Goal: Information Seeking & Learning: Learn about a topic

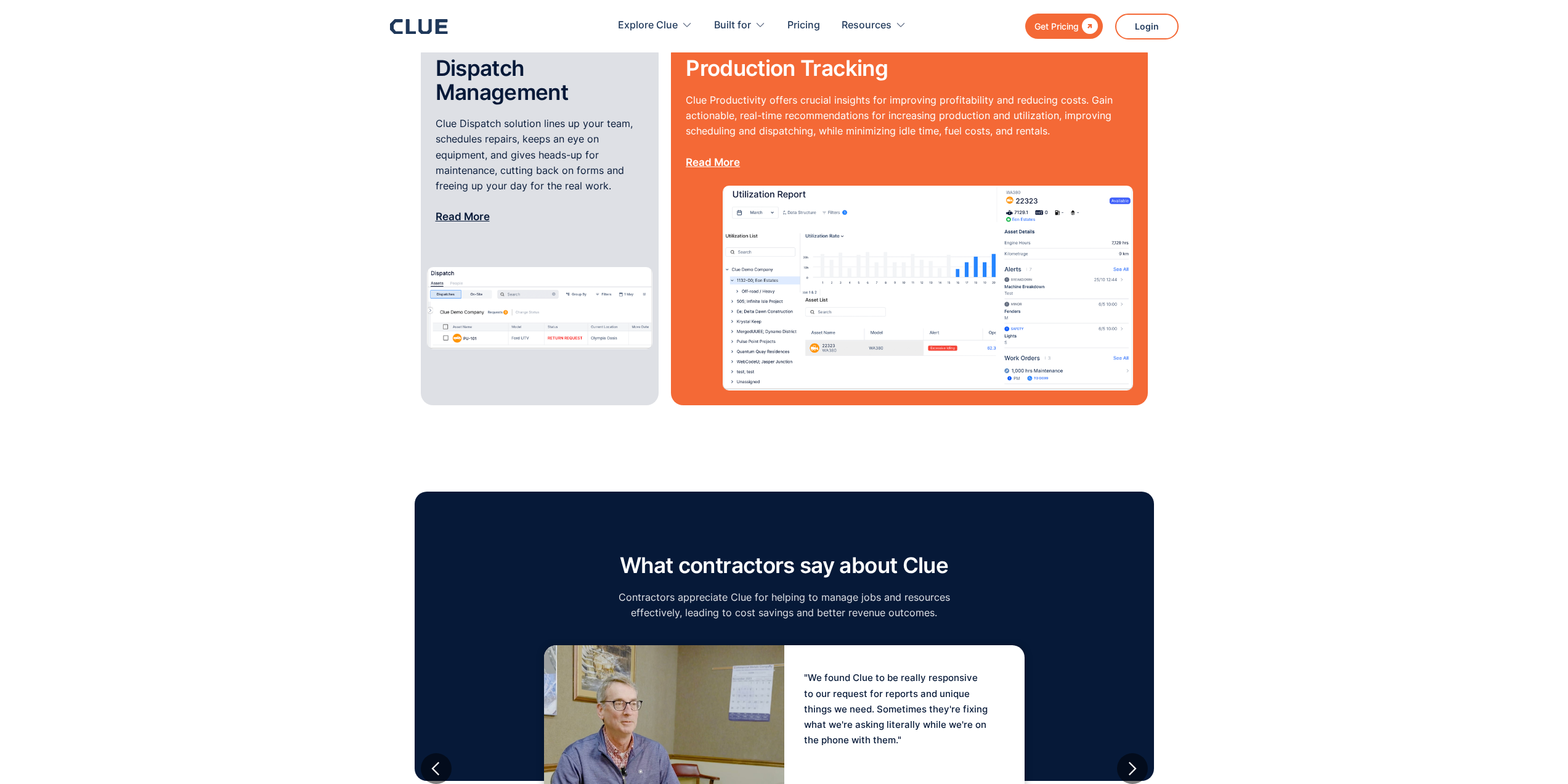
scroll to position [1850, 0]
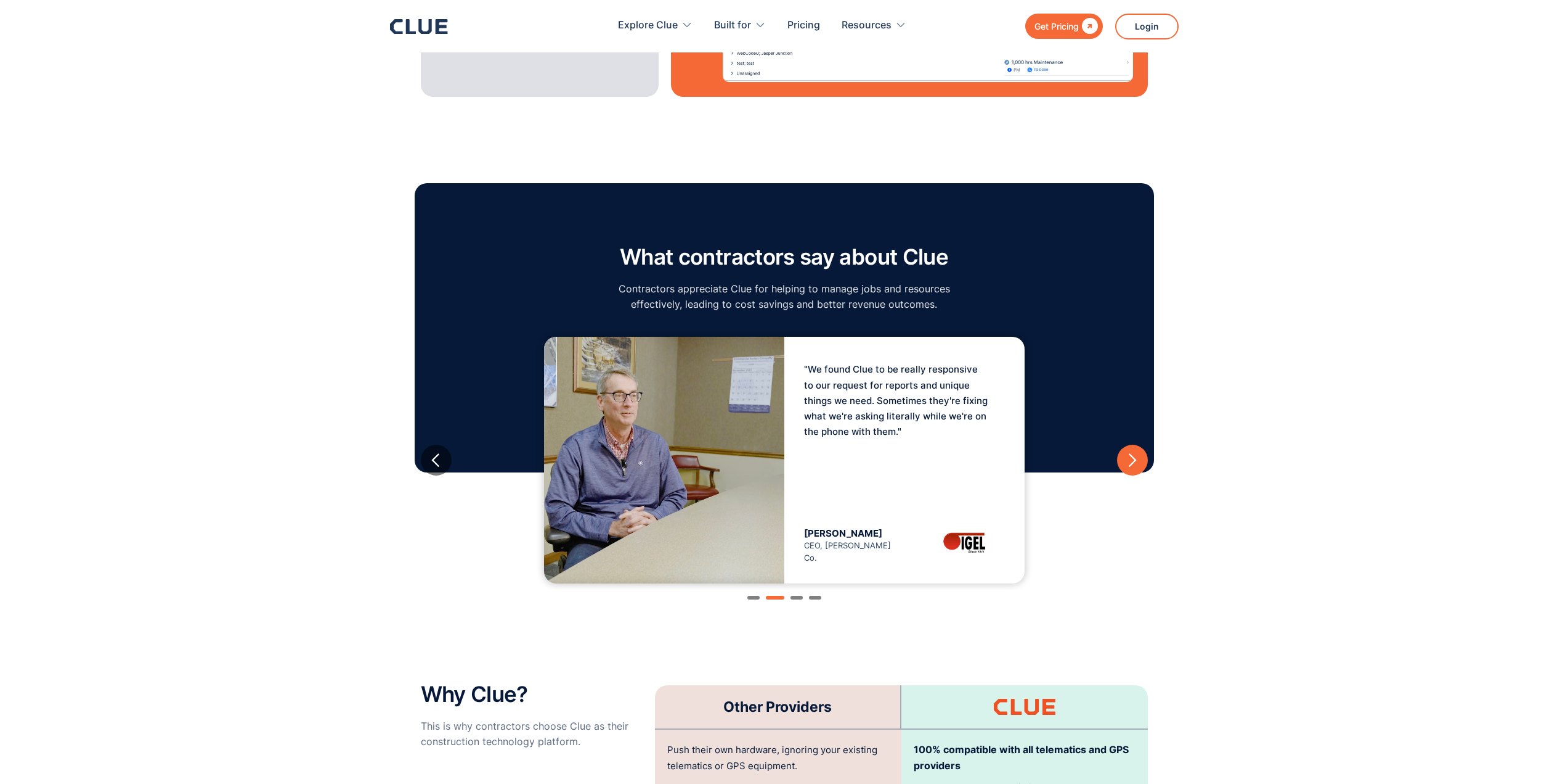
click at [1140, 444] on div "next slide" at bounding box center [1132, 459] width 31 height 31
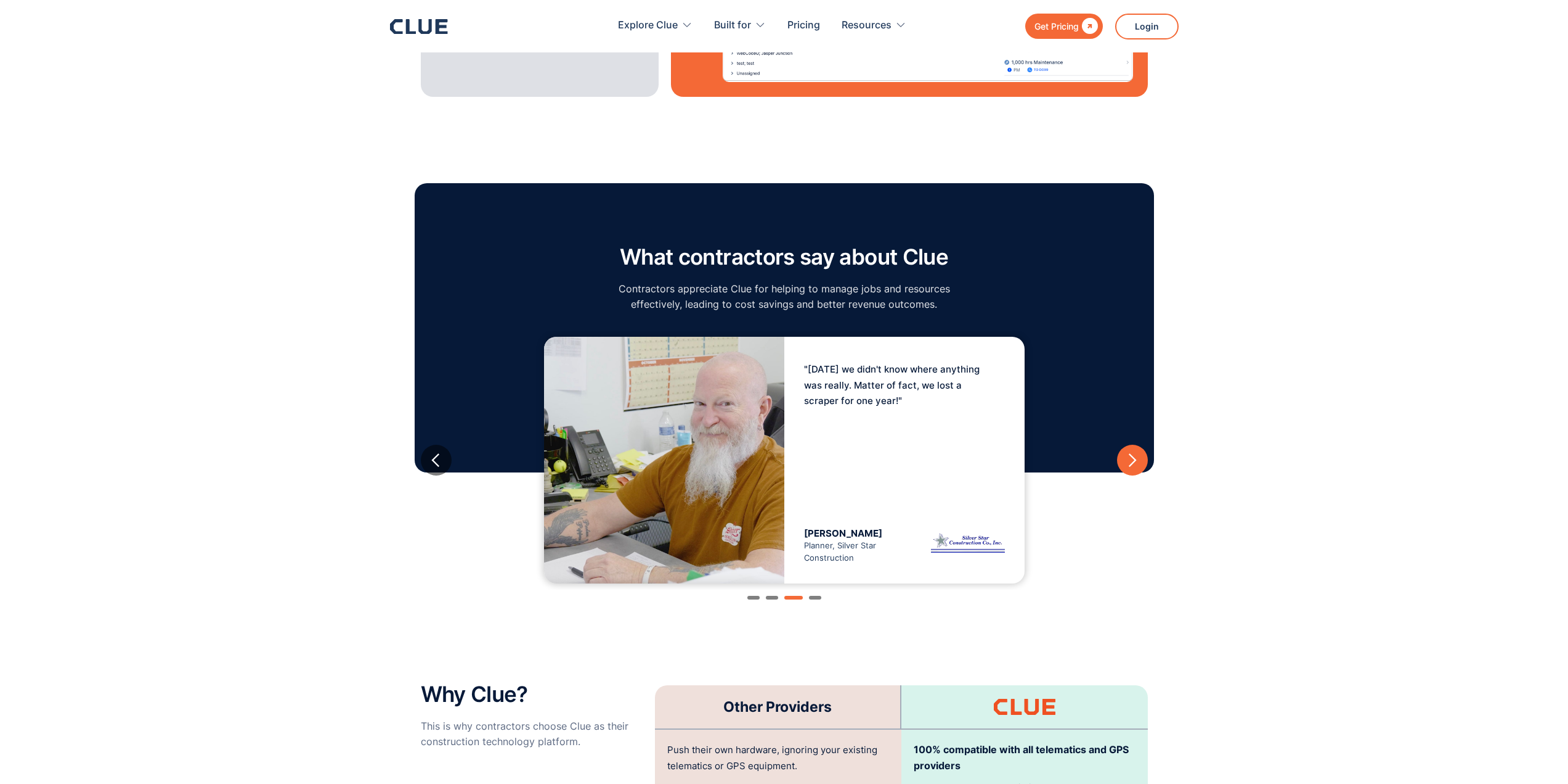
click at [1140, 444] on div "next slide" at bounding box center [1132, 459] width 31 height 31
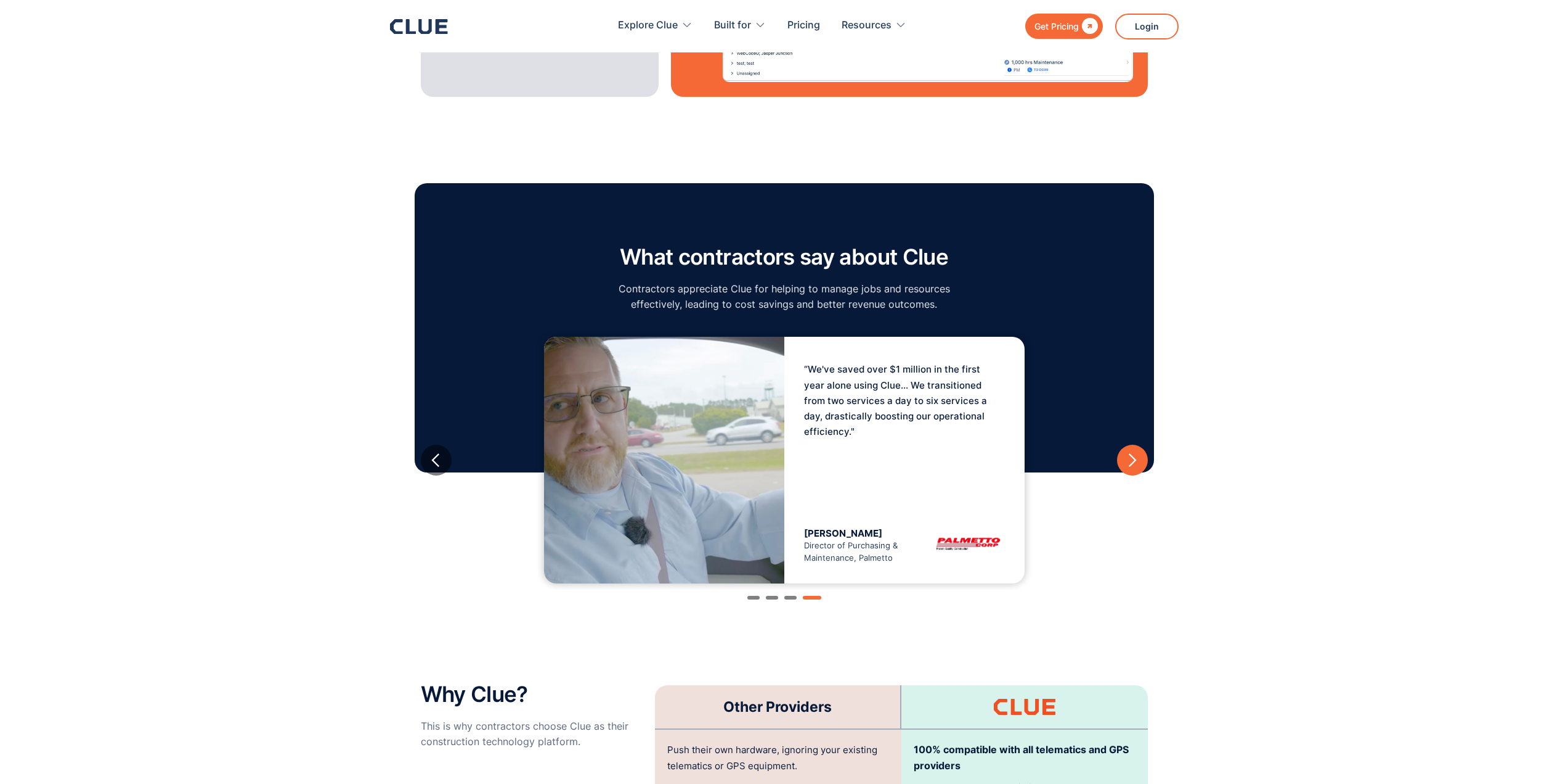
click at [1140, 444] on div "next slide" at bounding box center [1132, 459] width 31 height 31
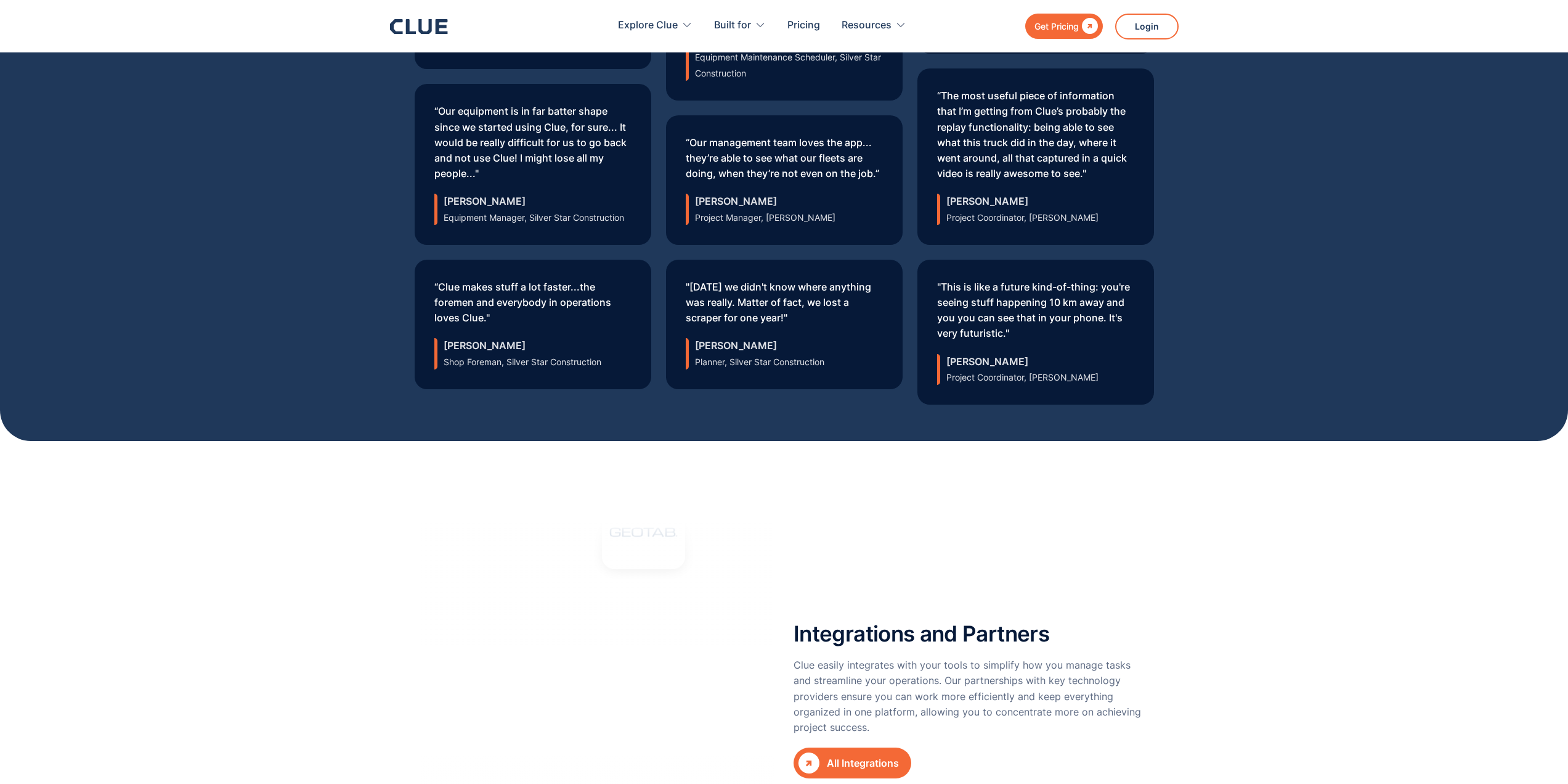
scroll to position [4316, 0]
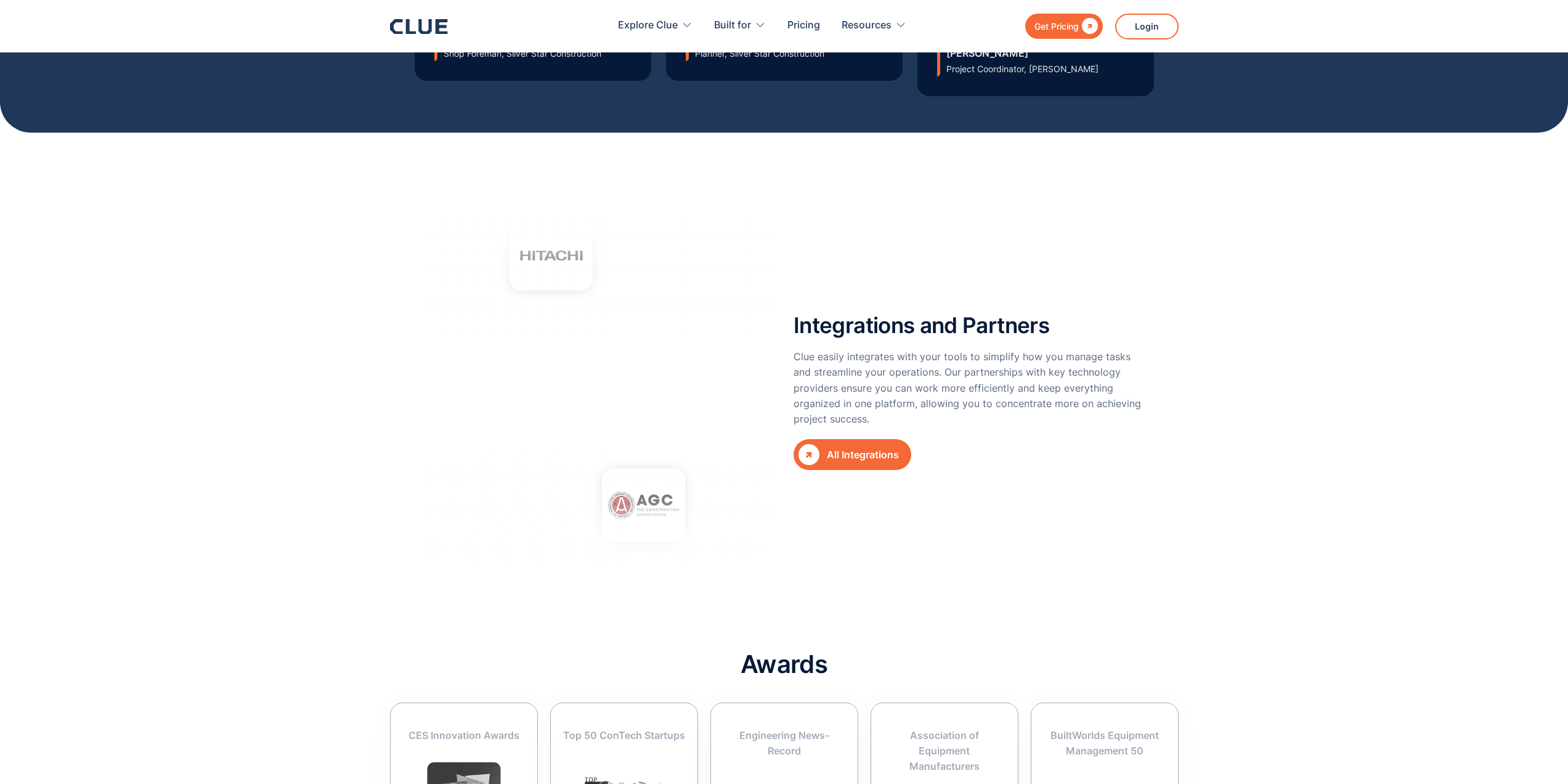
click at [869, 447] on div "All Integrations" at bounding box center [863, 454] width 72 height 16
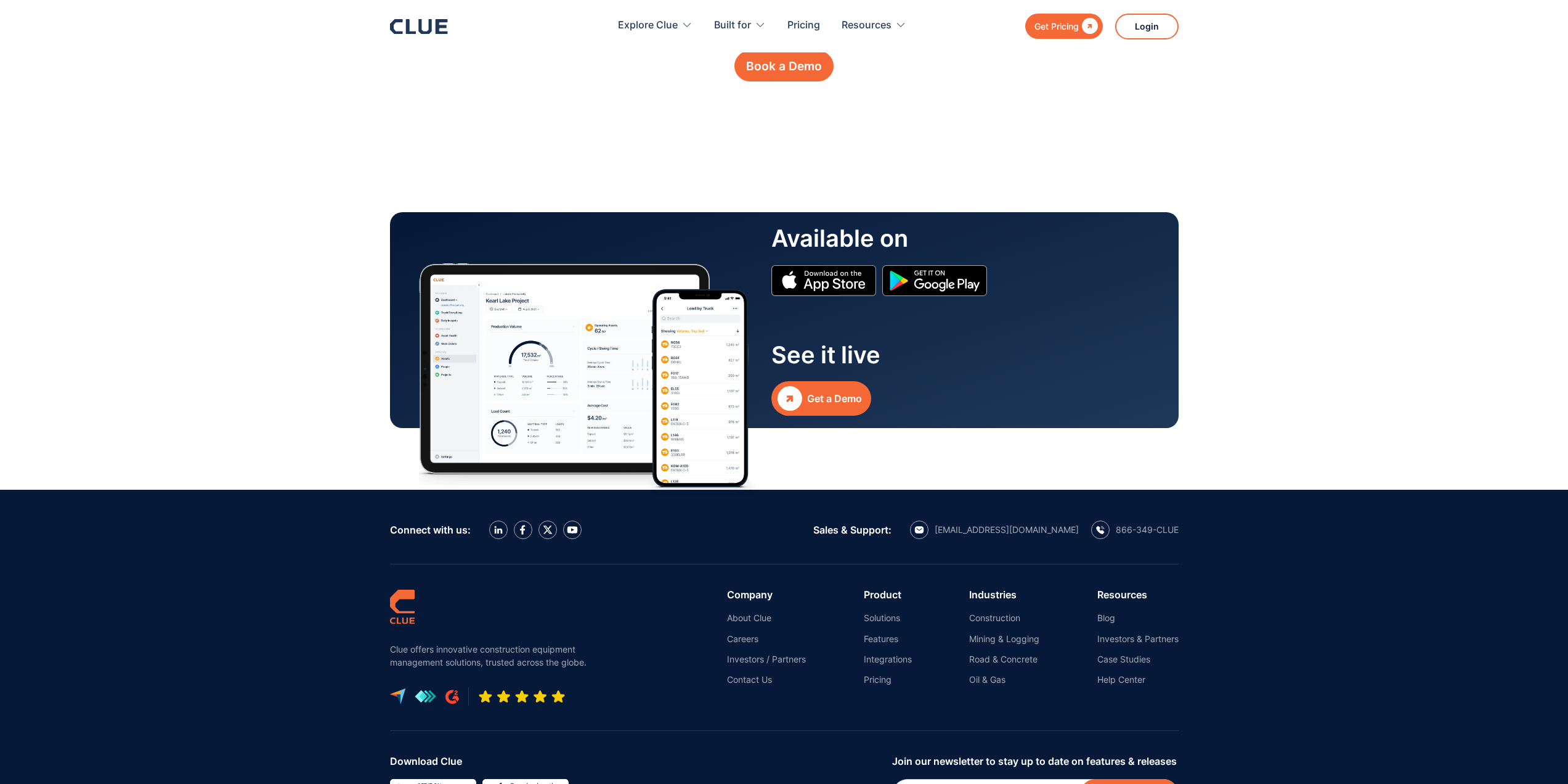
scroll to position [1233, 0]
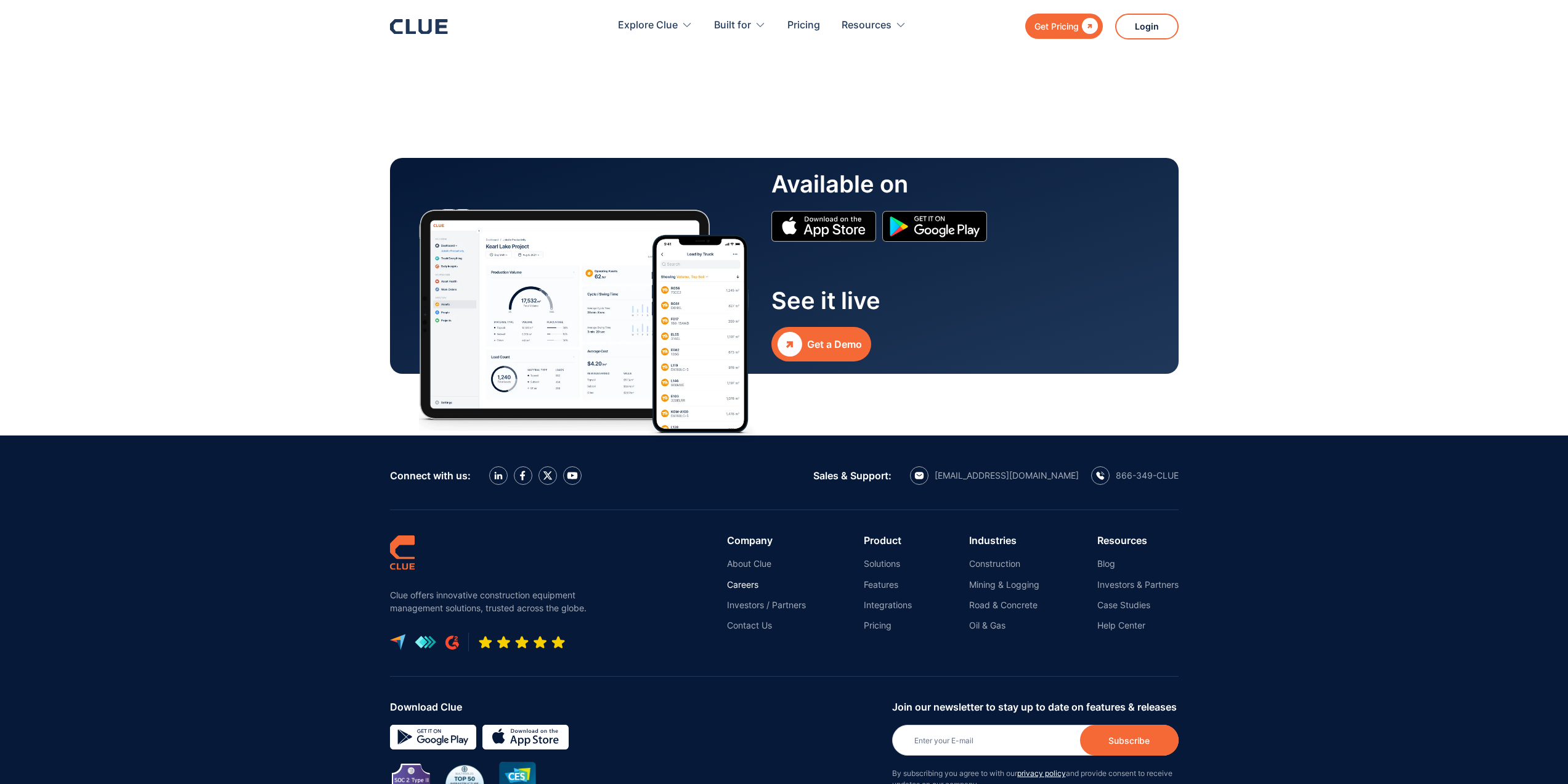
click at [746, 587] on link "Careers" at bounding box center [767, 584] width 79 height 11
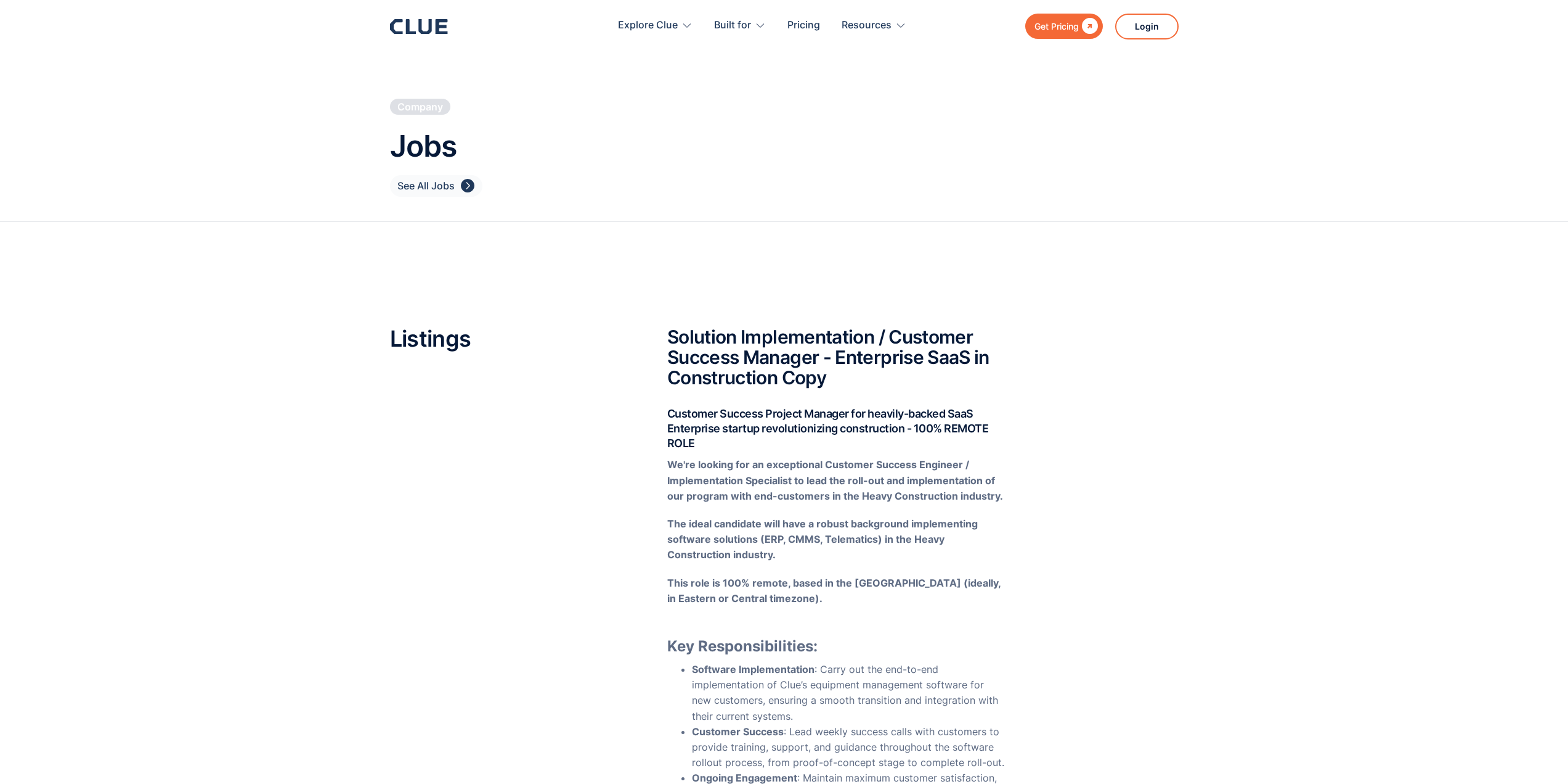
click at [452, 190] on div "See All Jobs" at bounding box center [425, 186] width 57 height 16
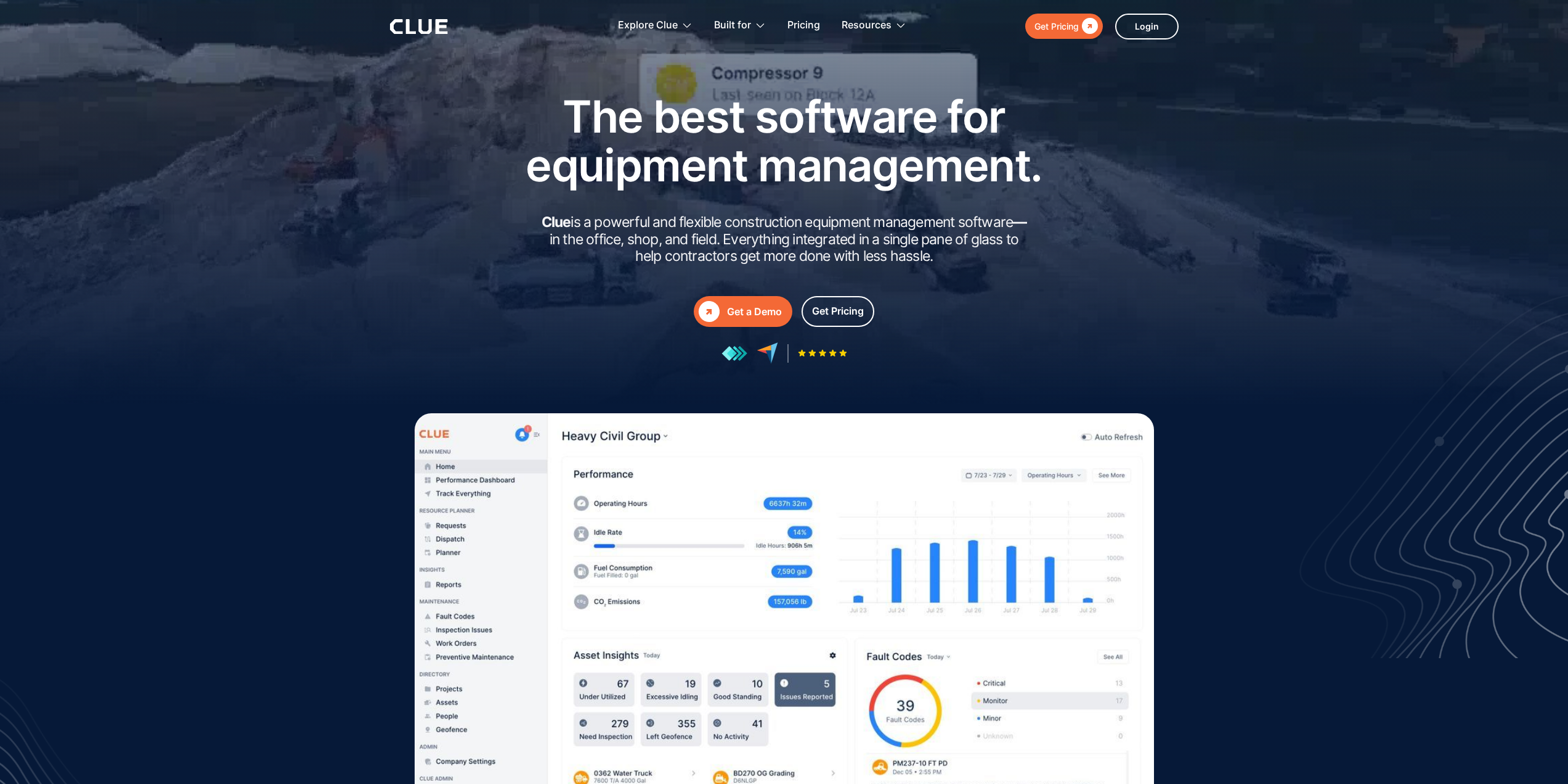
click at [1063, 28] on div "Get Pricing" at bounding box center [1057, 26] width 45 height 16
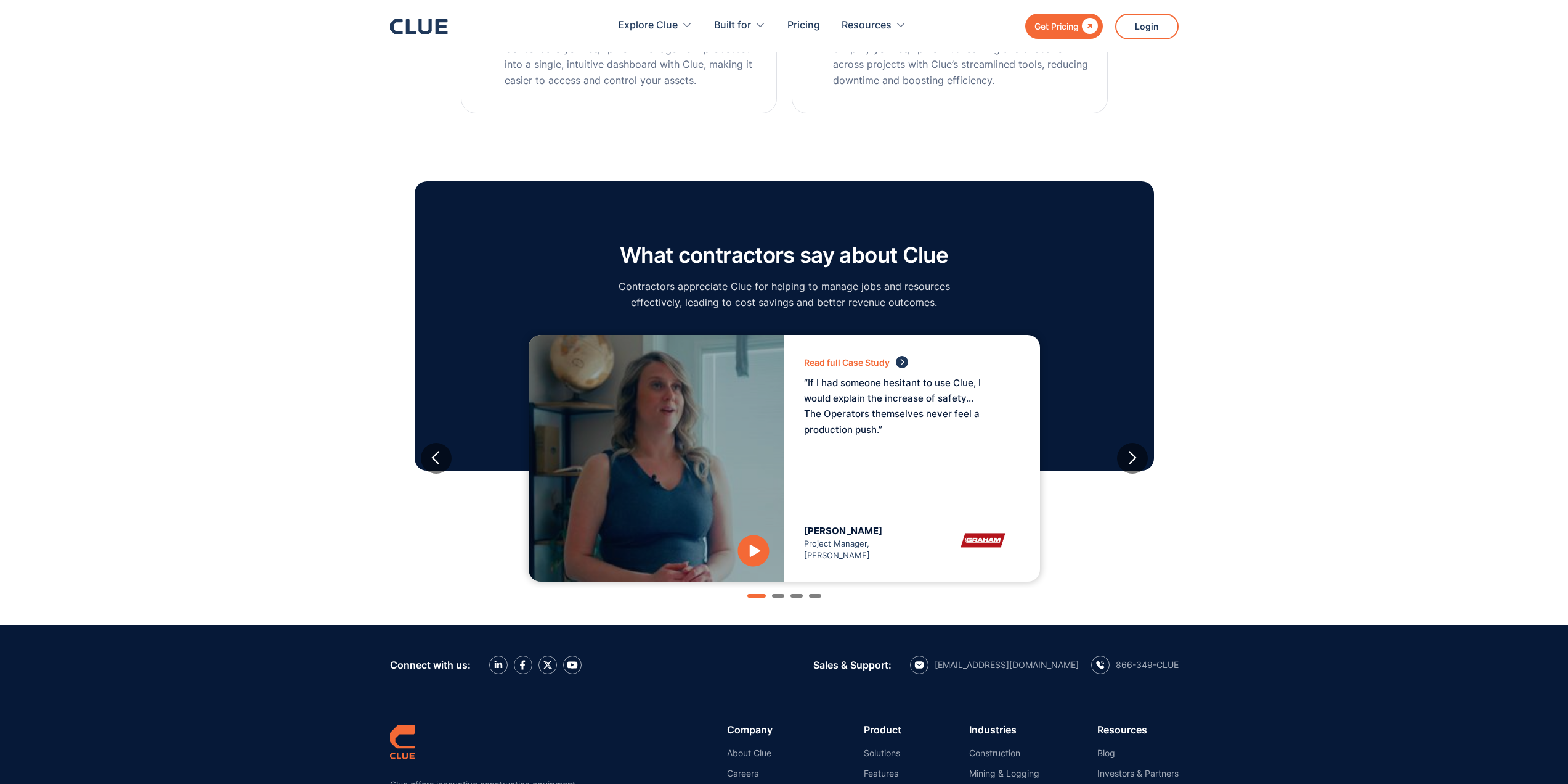
scroll to position [1233, 0]
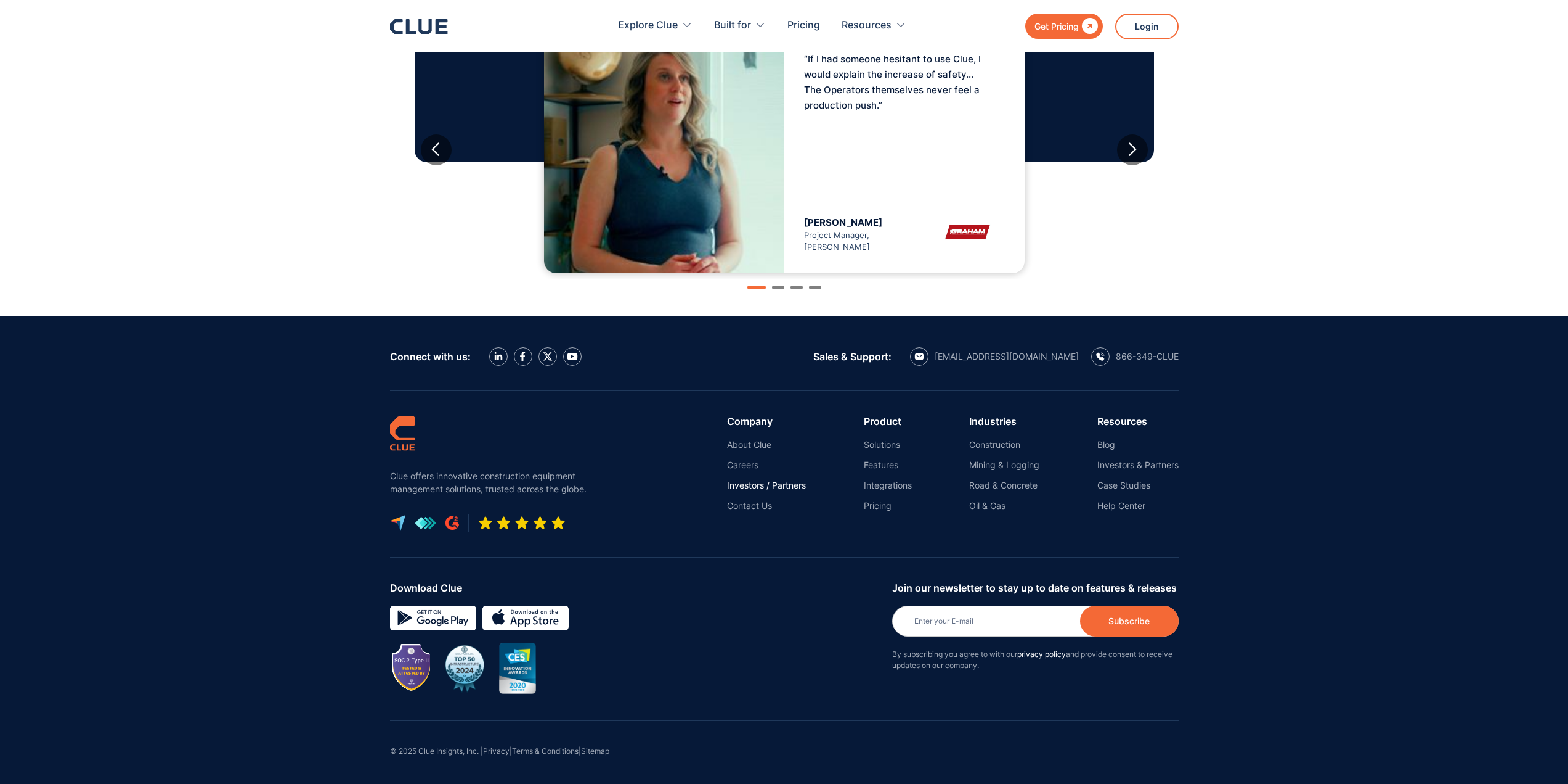
click at [775, 486] on link "Investors / Partners" at bounding box center [767, 485] width 79 height 11
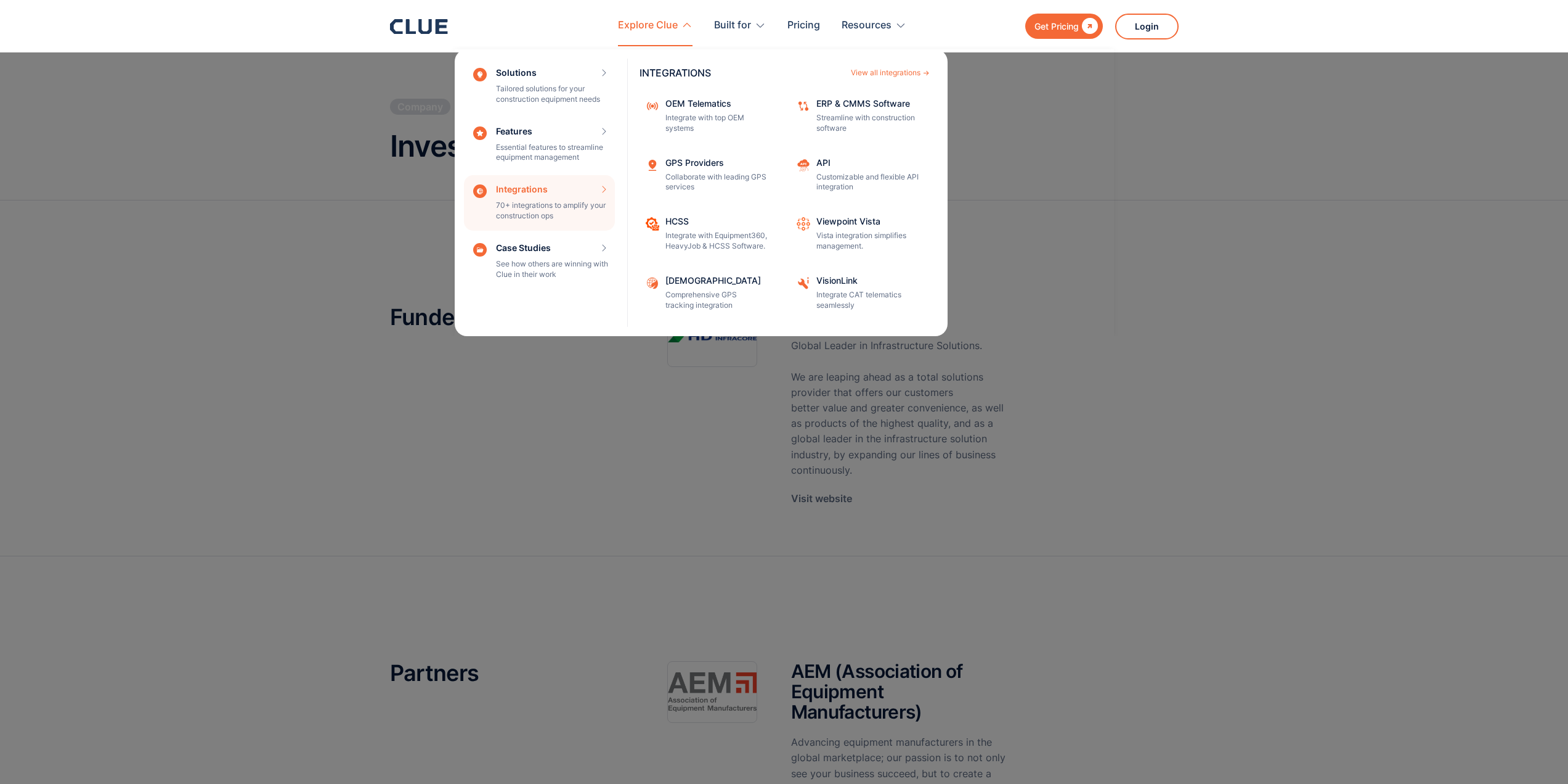
click at [586, 185] on div "Integrations 70+ integrations to amplify your construction ops INTEGRATIONS Vie…" at bounding box center [539, 202] width 151 height 55
click at [841, 116] on p "Streamline with construction software" at bounding box center [869, 123] width 105 height 21
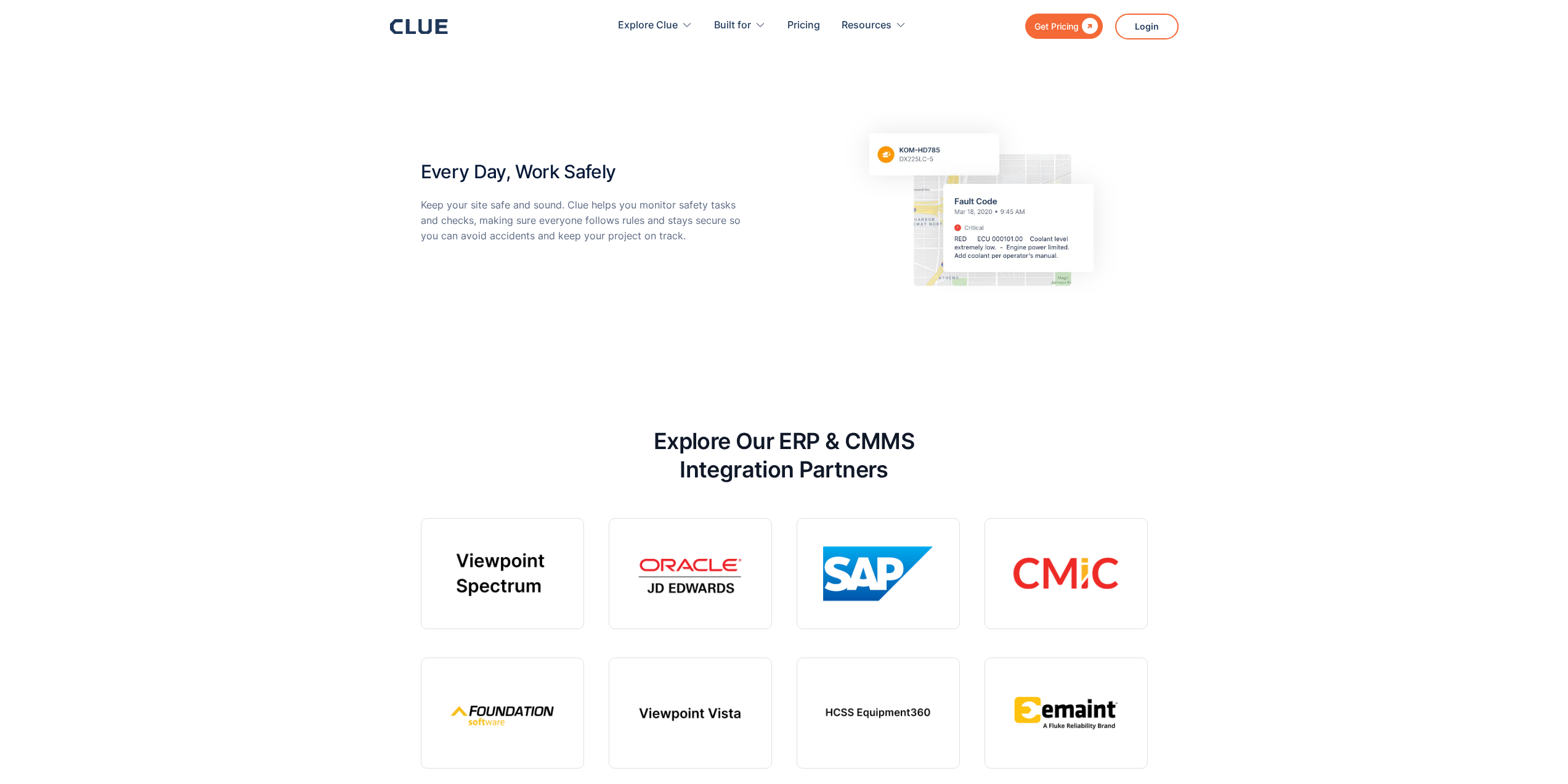
scroll to position [3391, 0]
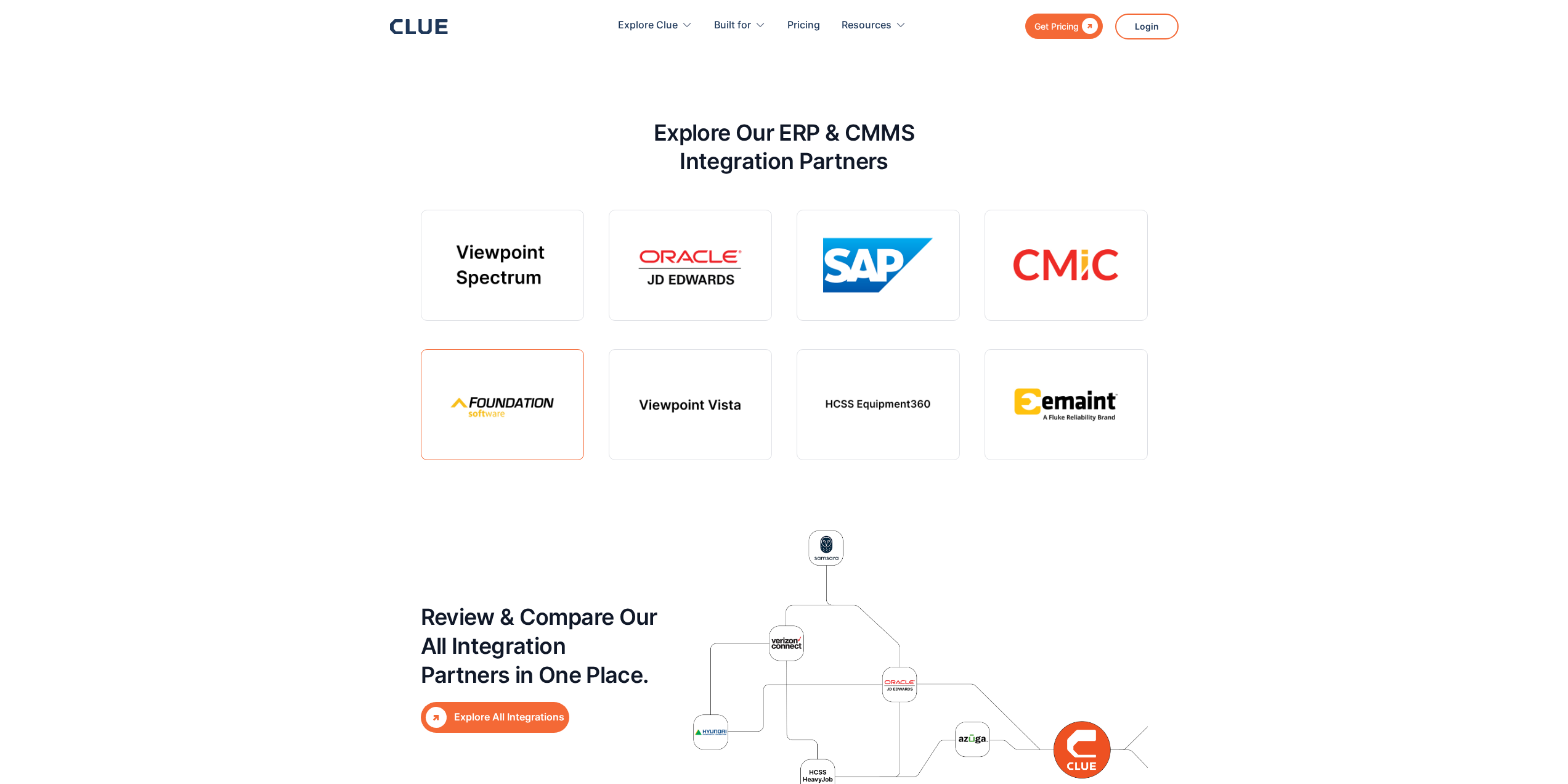
click at [565, 402] on link at bounding box center [503, 404] width 163 height 111
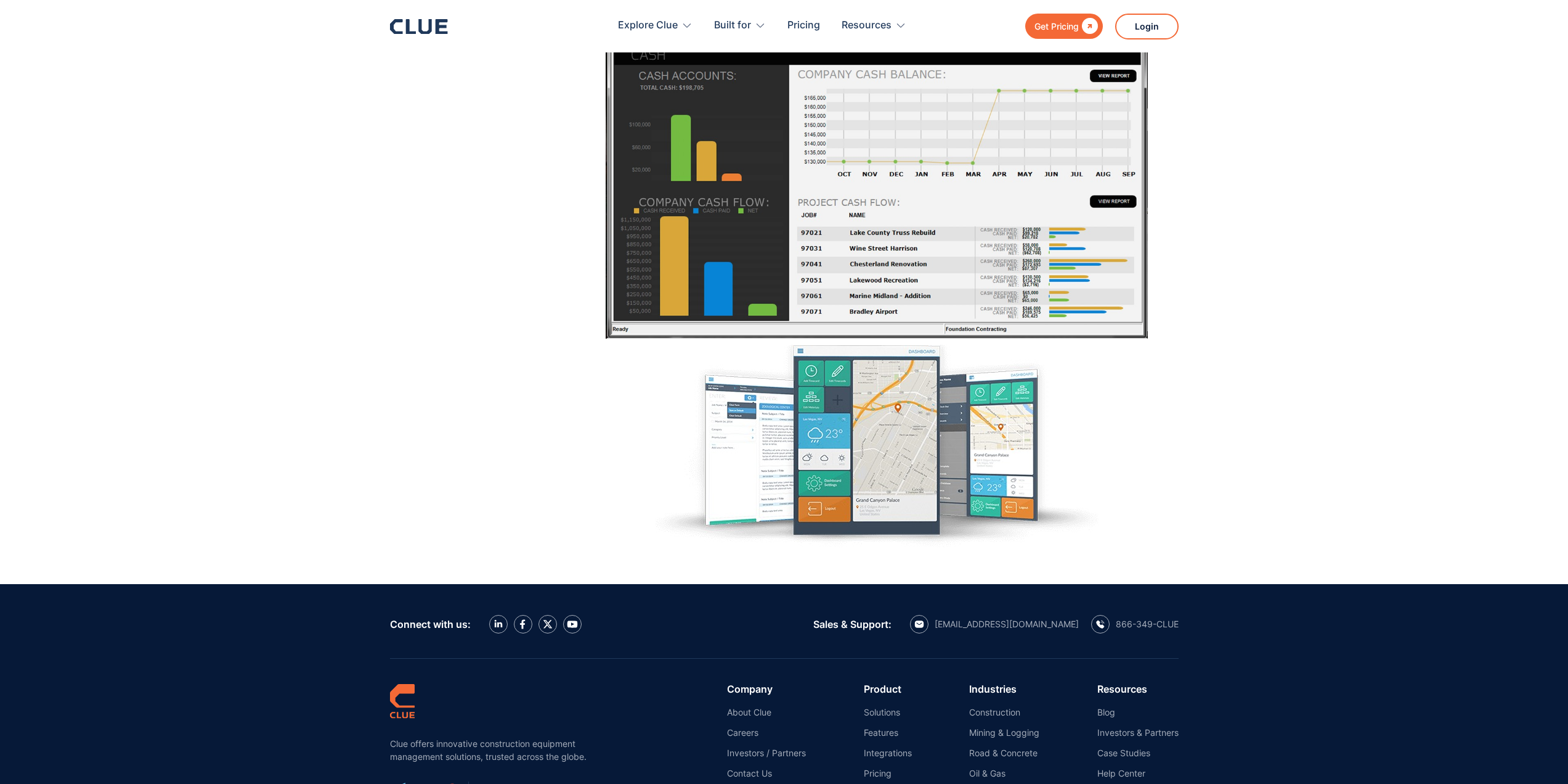
scroll to position [616, 0]
